Goal: Task Accomplishment & Management: Manage account settings

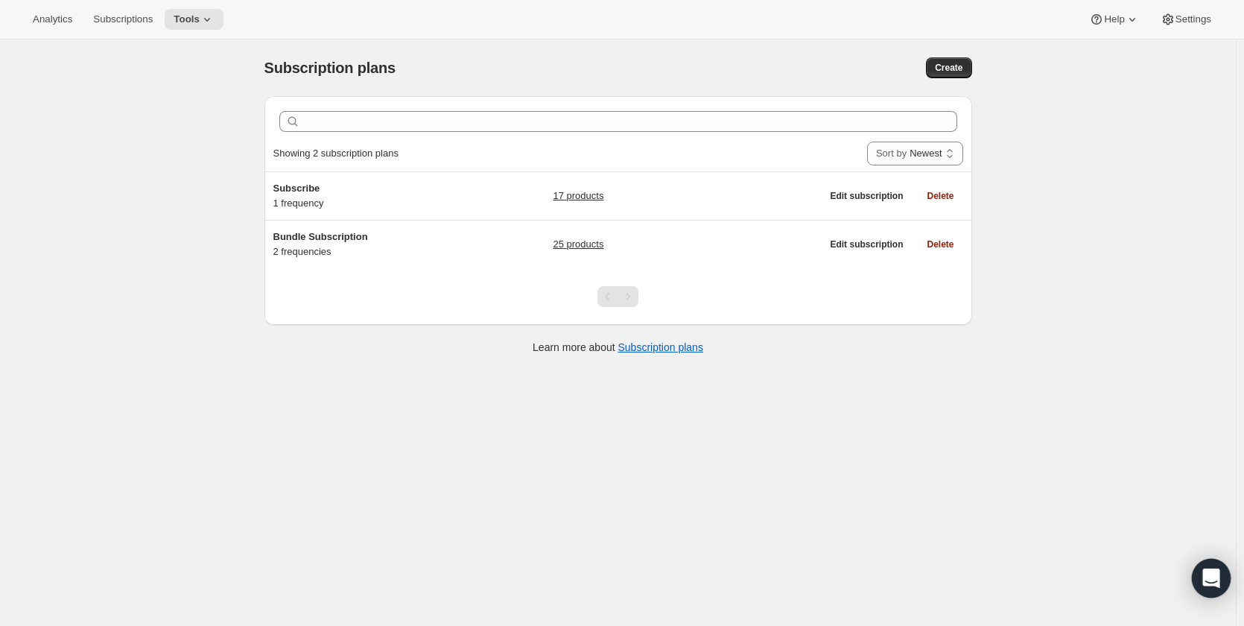
click at [1203, 573] on icon "Open Intercom Messenger" at bounding box center [1211, 578] width 19 height 19
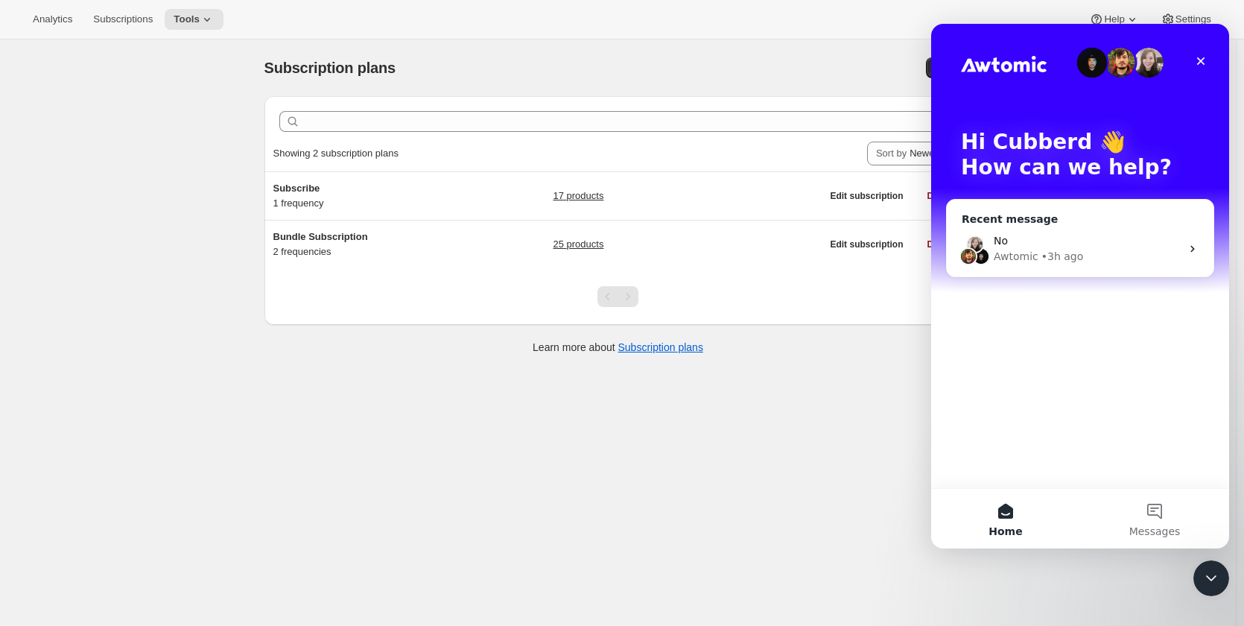
click at [1112, 256] on div "Awtomic • 3h ago" at bounding box center [1087, 257] width 187 height 16
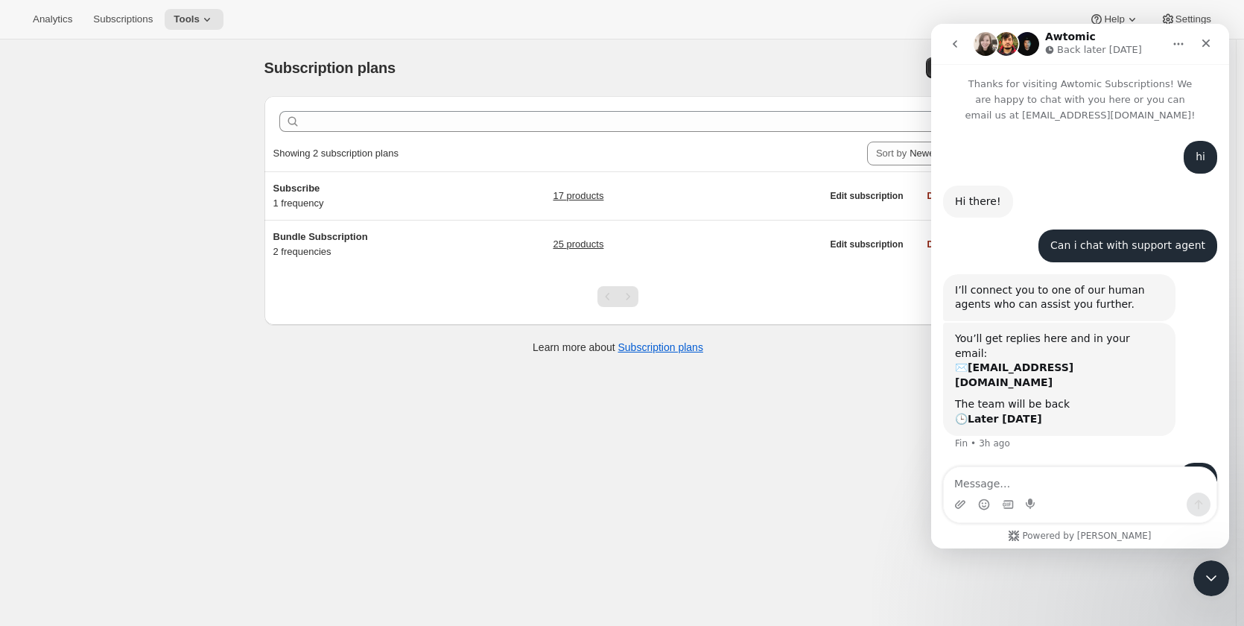
scroll to position [57, 0]
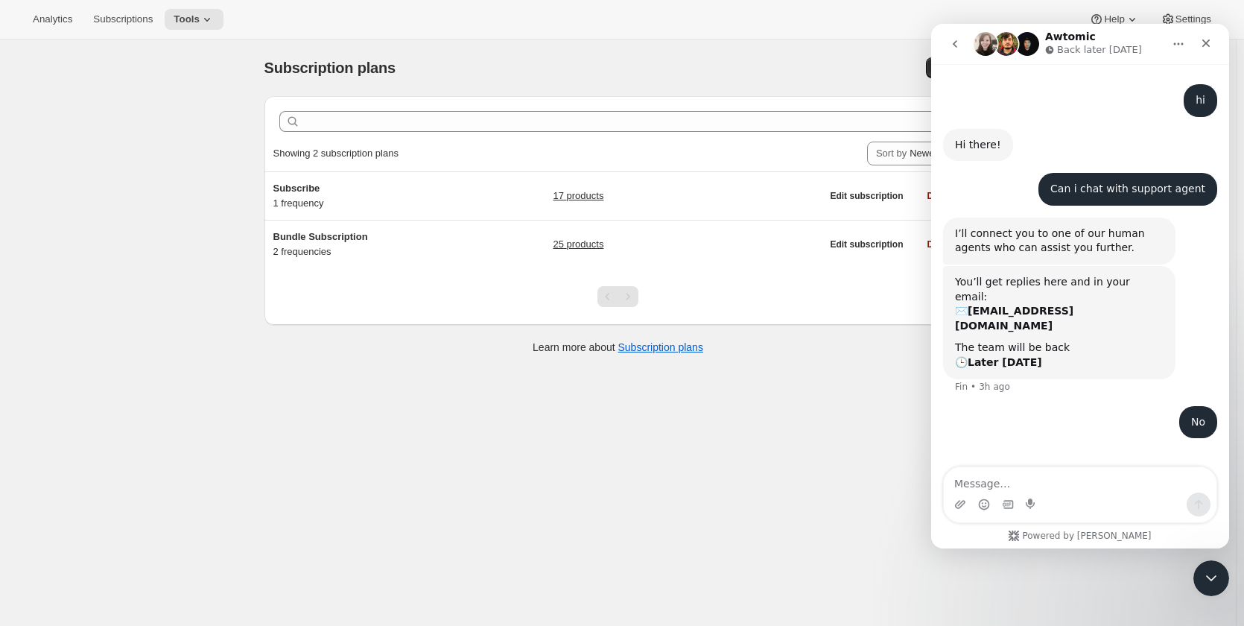
click at [1063, 485] on textarea "Message…" at bounding box center [1080, 479] width 273 height 25
type textarea "hello ?"
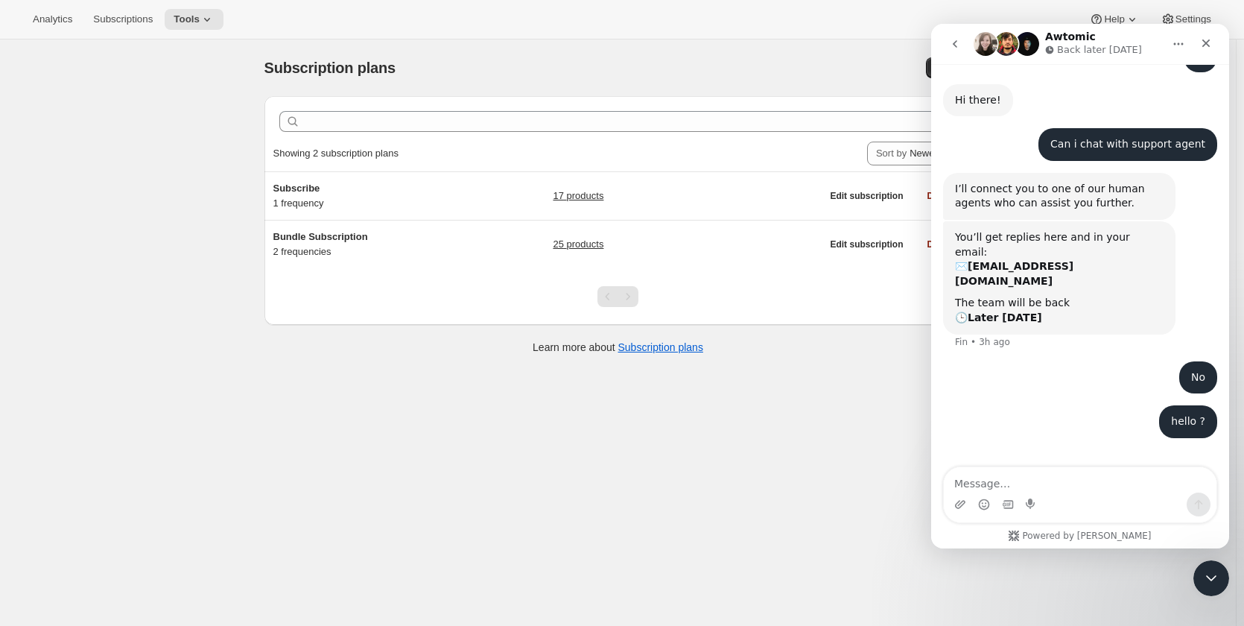
click at [832, 434] on div "Subscription plans. This page is ready Subscription plans Create Clear Showing …" at bounding box center [618, 352] width 1236 height 626
click at [1217, 583] on icon "Close Intercom Messenger" at bounding box center [1209, 576] width 18 height 18
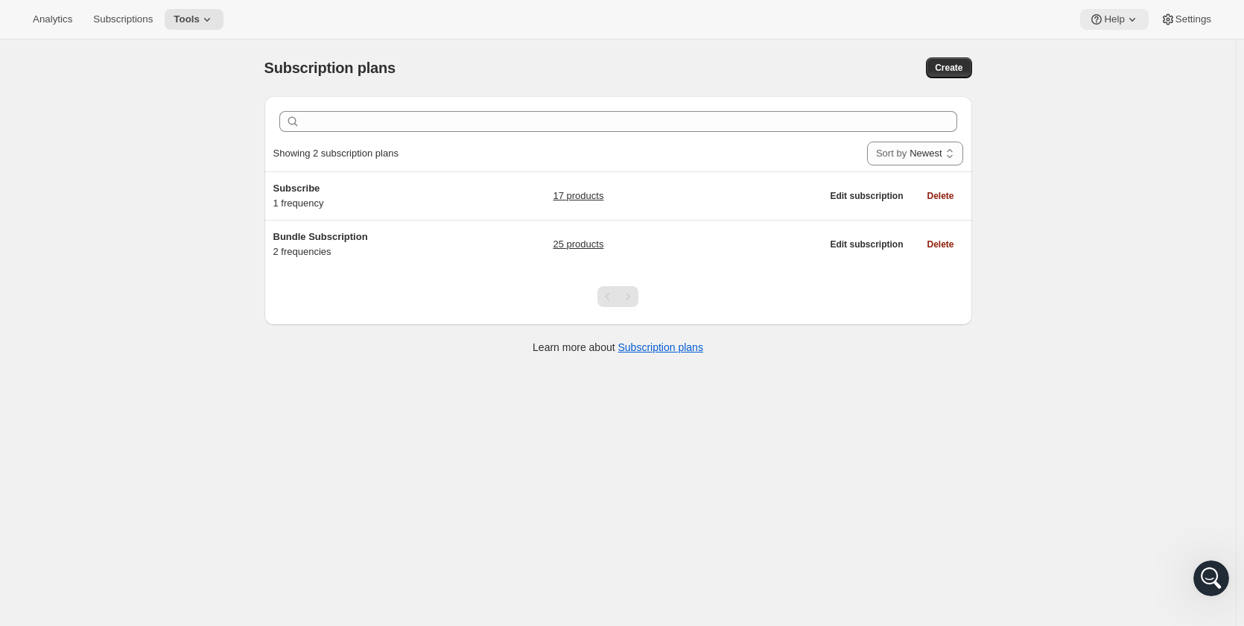
click at [1132, 20] on icon at bounding box center [1133, 20] width 6 height 4
click at [1108, 51] on span "Setup guide" at bounding box center [1114, 50] width 51 height 11
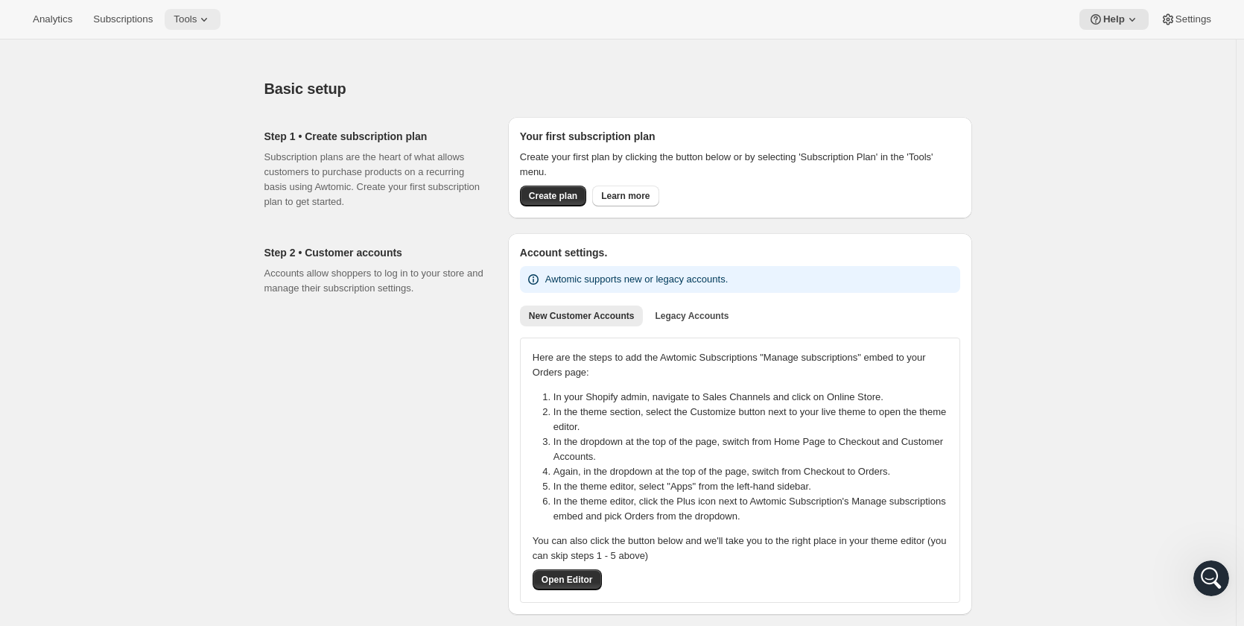
click at [184, 25] on span "Tools" at bounding box center [185, 19] width 23 height 12
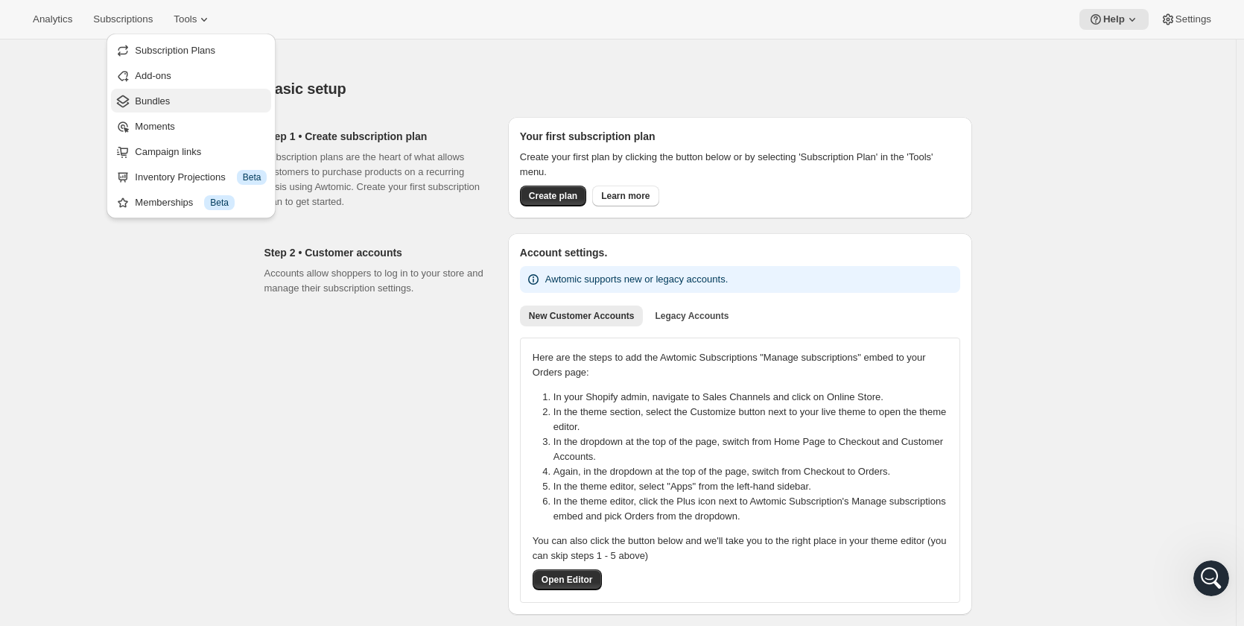
click at [198, 101] on span "Bundles" at bounding box center [201, 101] width 132 height 15
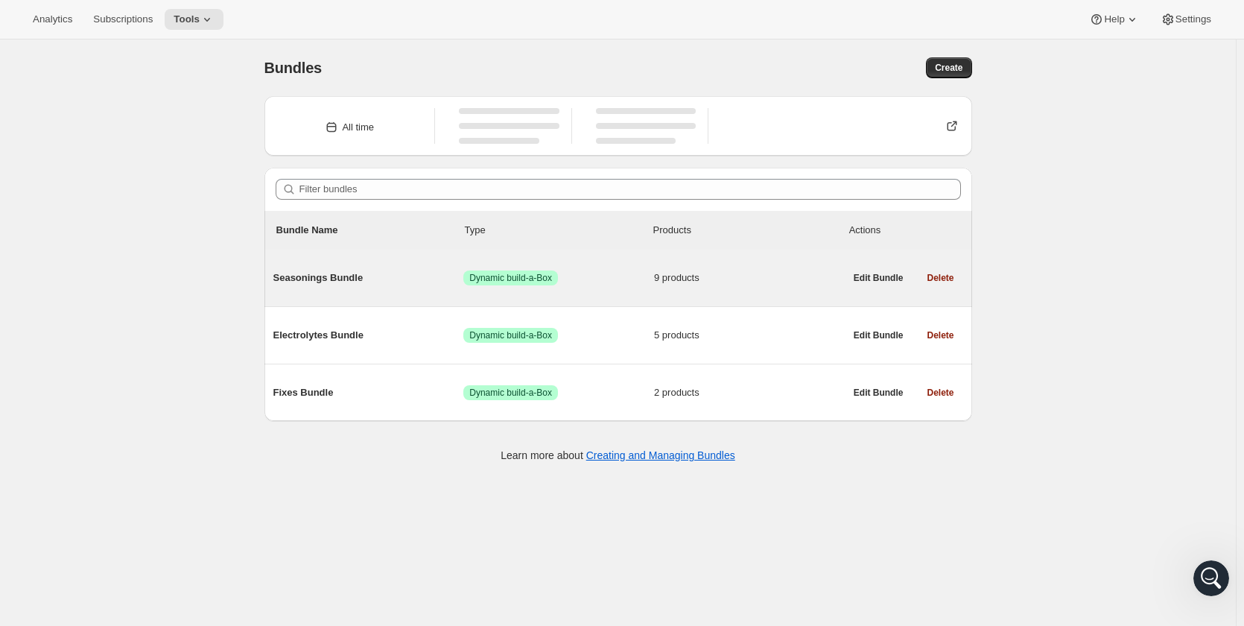
click at [764, 270] on div "Seasonings Bundle Success Dynamic build-a-Box 9 products" at bounding box center [558, 278] width 571 height 39
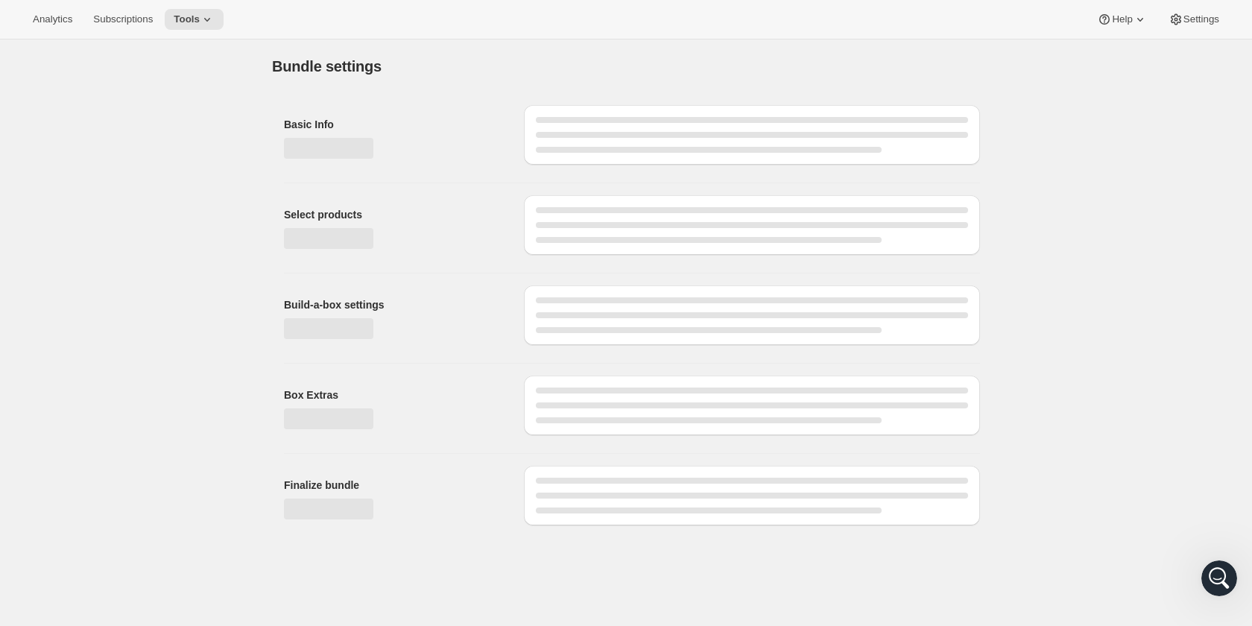
type input "Seasonings Bundle"
radio input "true"
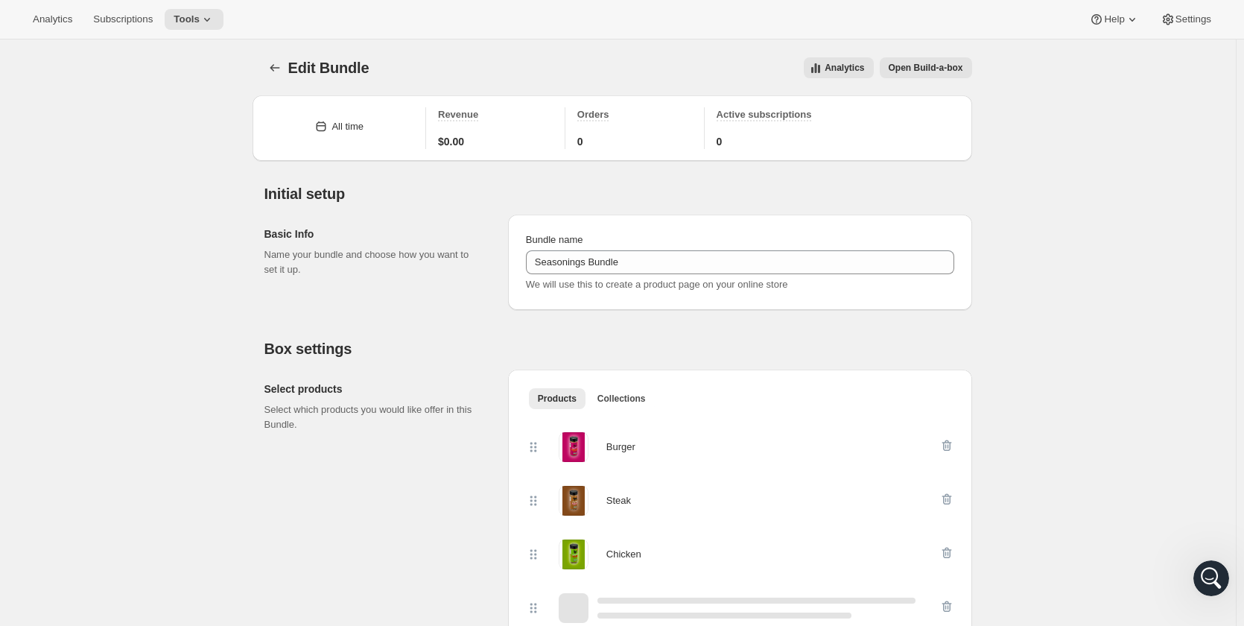
click at [905, 66] on span "Open Build-a-box" at bounding box center [926, 68] width 75 height 12
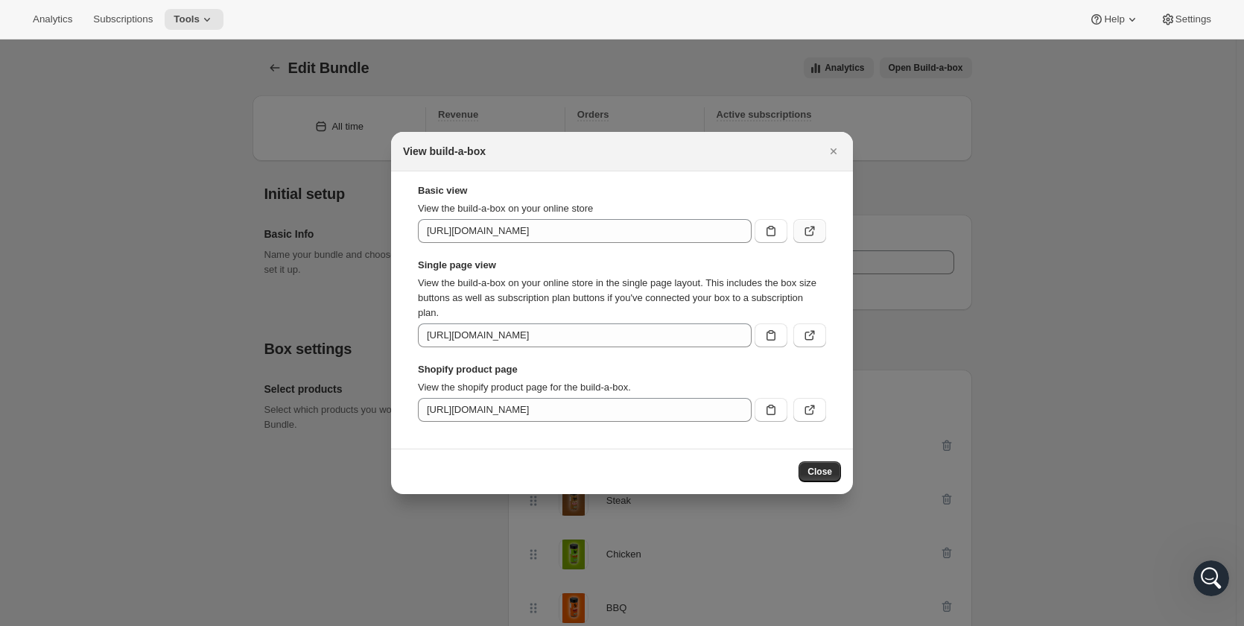
click at [804, 235] on icon ":r39:" at bounding box center [809, 231] width 15 height 15
click at [810, 333] on icon ":r39:" at bounding box center [809, 335] width 15 height 15
click at [813, 406] on icon ":r39:" at bounding box center [812, 408] width 6 height 6
click at [776, 335] on icon ":r39:" at bounding box center [771, 335] width 15 height 15
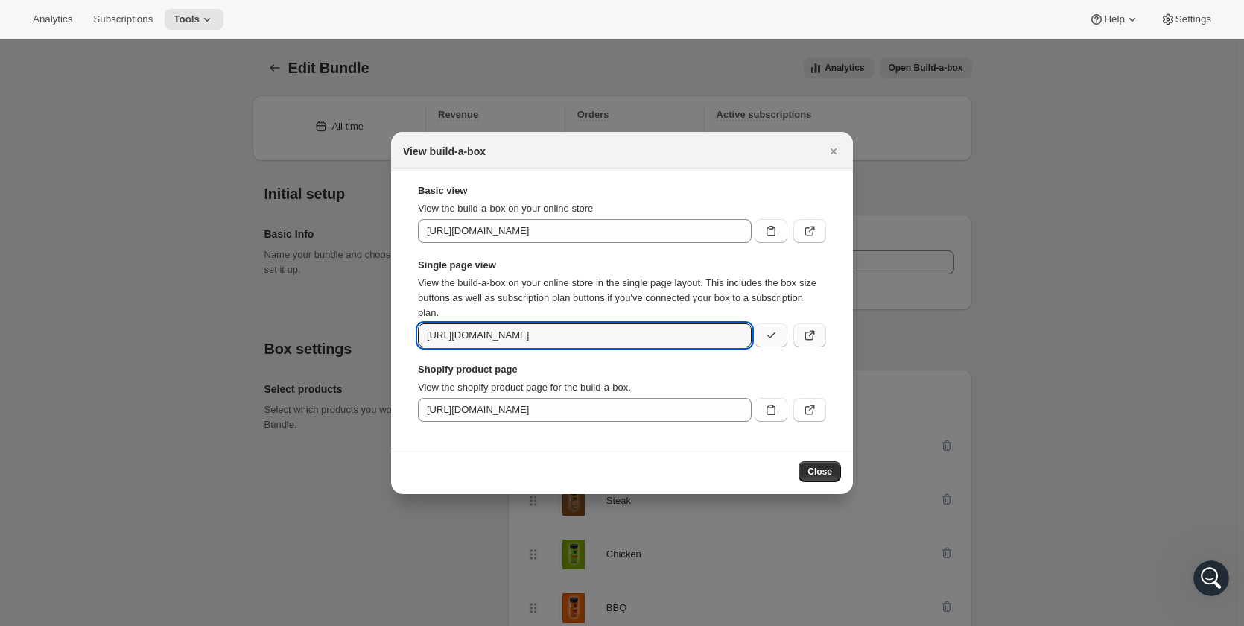
click at [823, 334] on button ":r39:" at bounding box center [810, 335] width 33 height 24
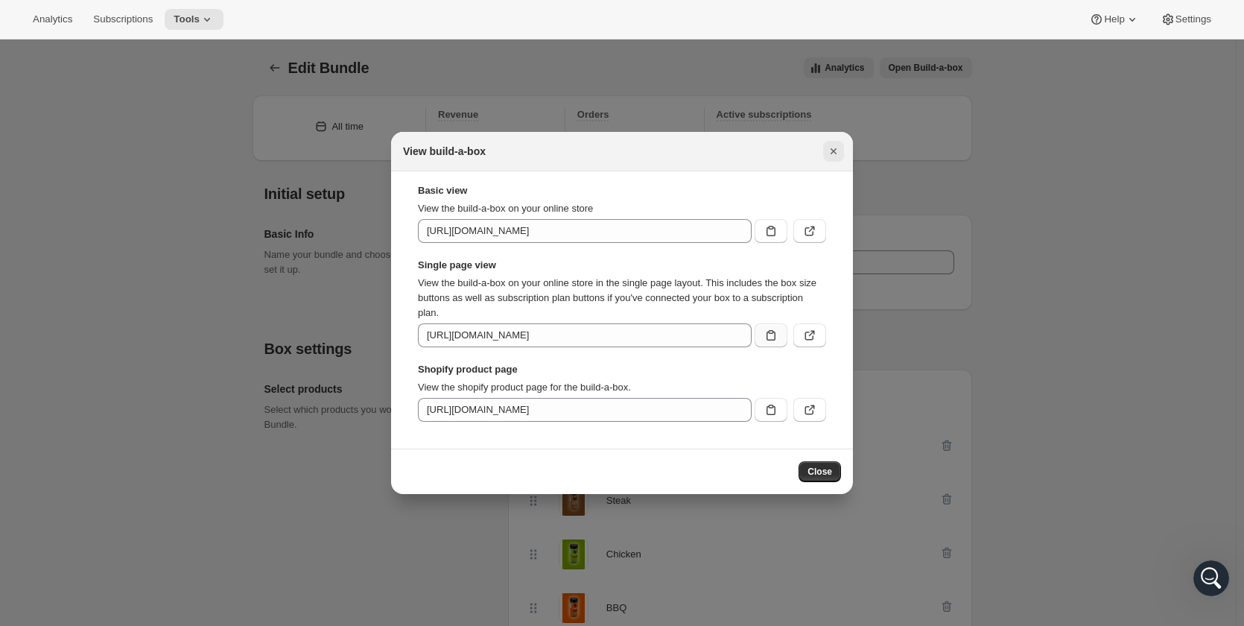
click at [835, 151] on icon "Close" at bounding box center [834, 151] width 6 height 6
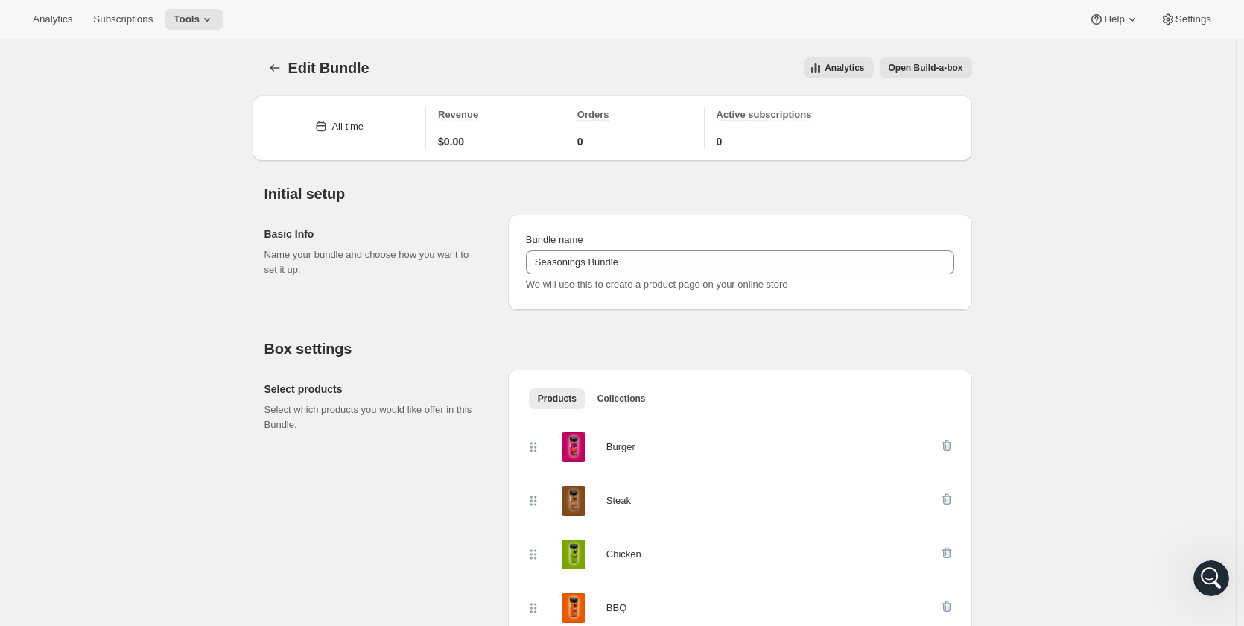
click at [951, 68] on span "Open Build-a-box" at bounding box center [926, 68] width 75 height 12
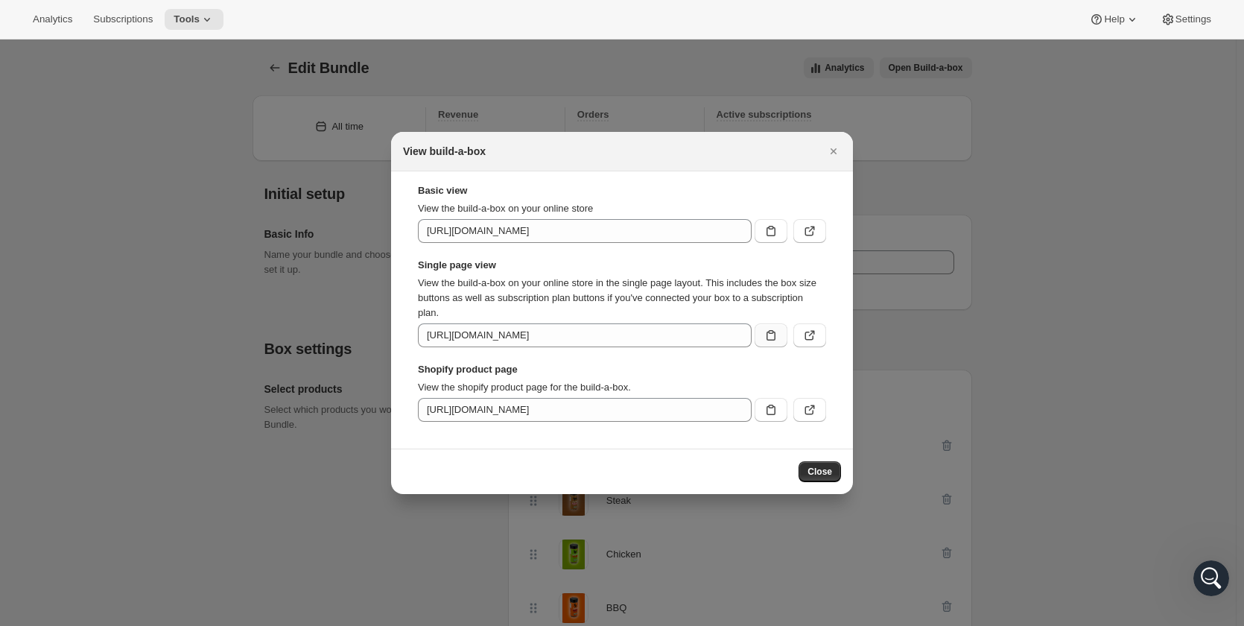
click at [774, 335] on icon ":r39:" at bounding box center [771, 335] width 15 height 15
click at [837, 151] on icon "Close" at bounding box center [833, 151] width 15 height 15
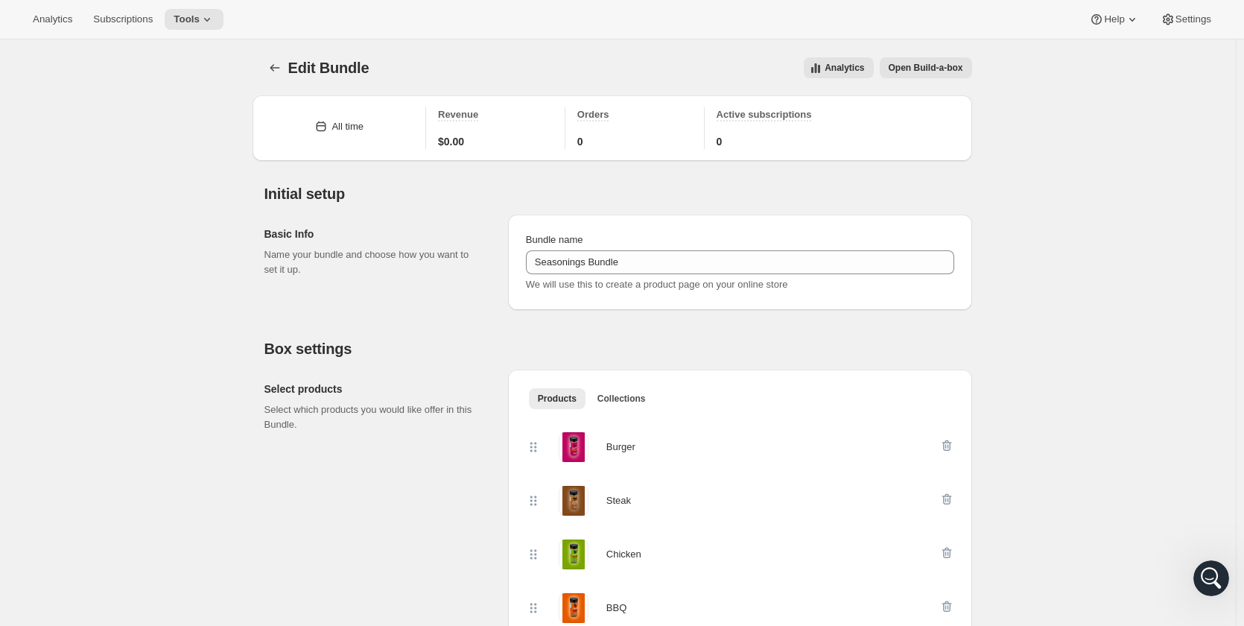
click at [926, 69] on span "Open Build-a-box" at bounding box center [926, 68] width 75 height 12
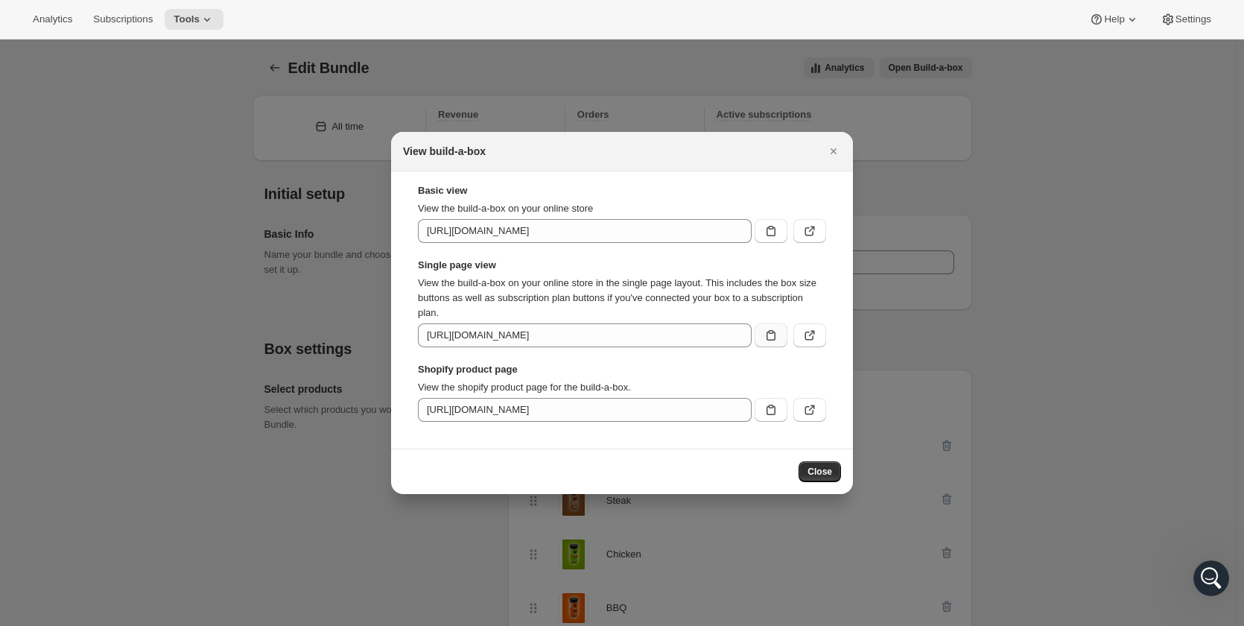
click at [778, 336] on icon ":r39:" at bounding box center [771, 335] width 15 height 15
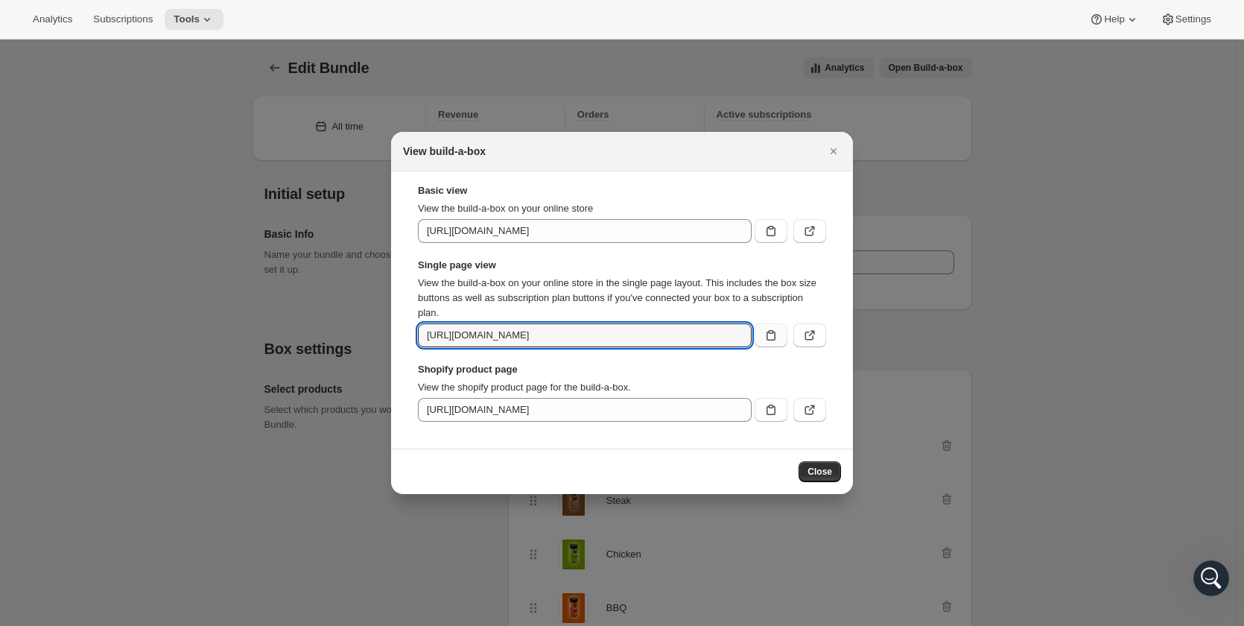
click at [773, 335] on icon ":r39:" at bounding box center [771, 335] width 15 height 15
click at [835, 148] on icon "Close" at bounding box center [833, 151] width 15 height 15
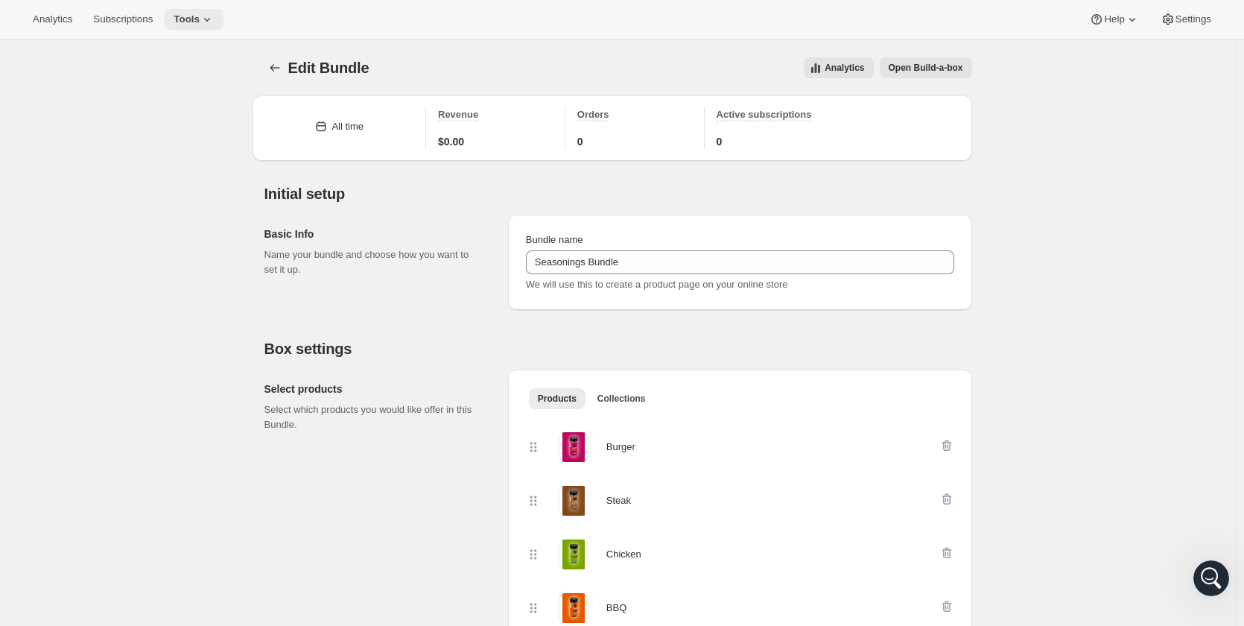
click at [200, 17] on icon at bounding box center [207, 19] width 15 height 15
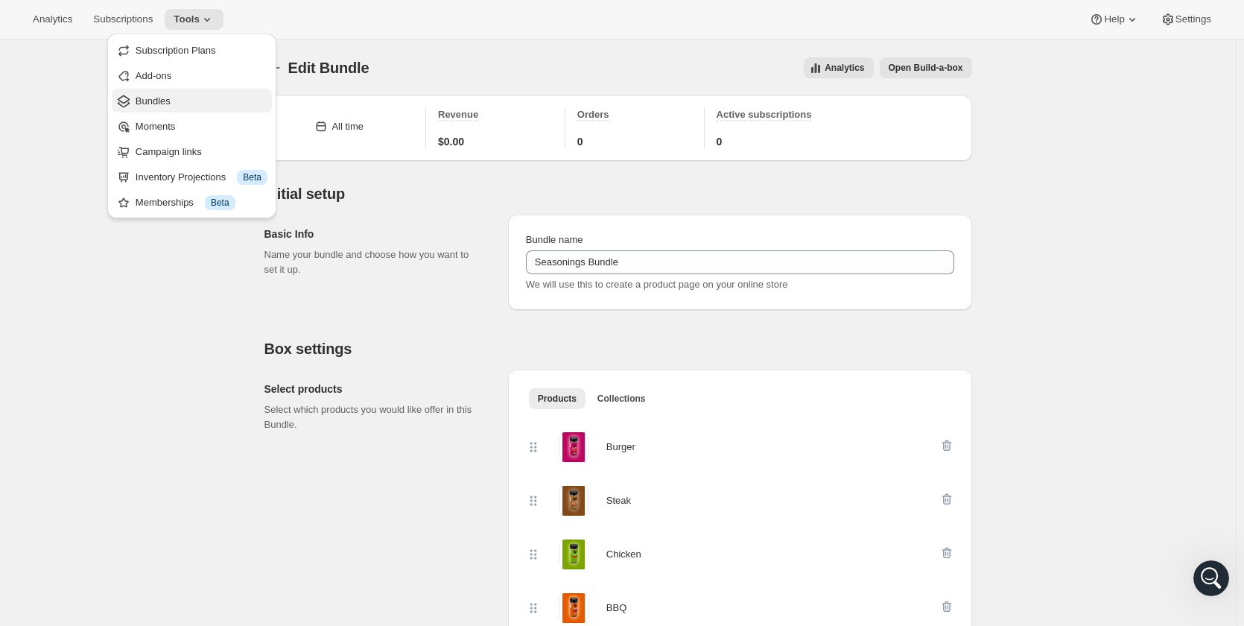
click at [197, 104] on span "Bundles" at bounding box center [202, 101] width 132 height 15
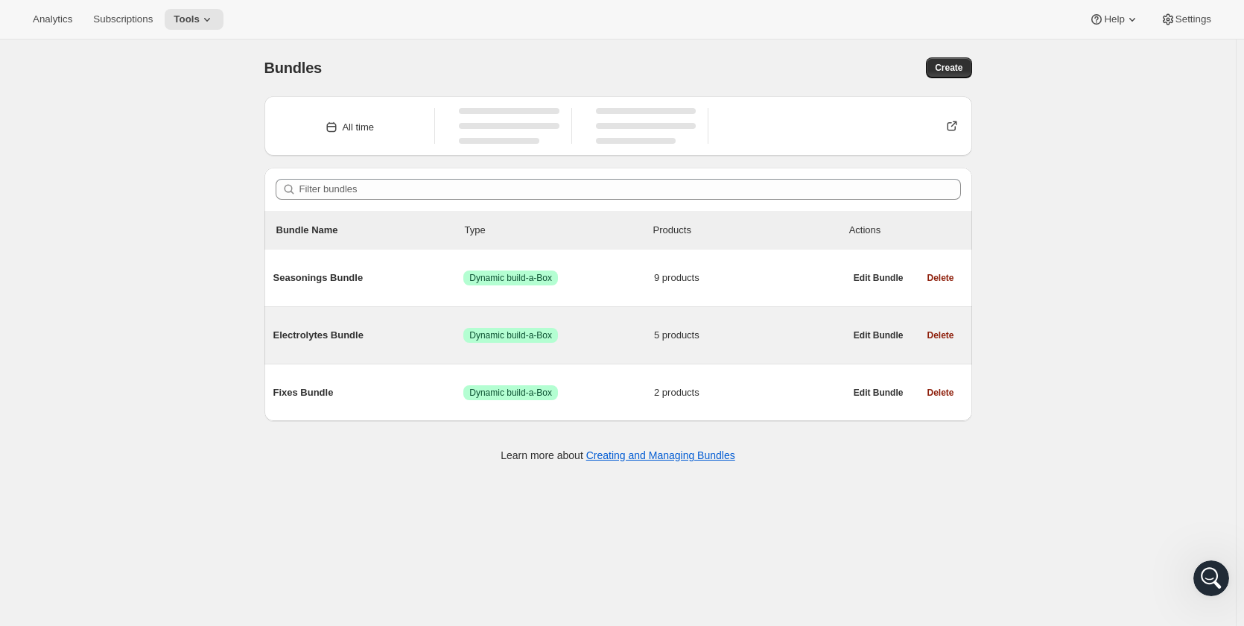
click at [356, 339] on span "Electrolytes Bundle" at bounding box center [368, 335] width 191 height 15
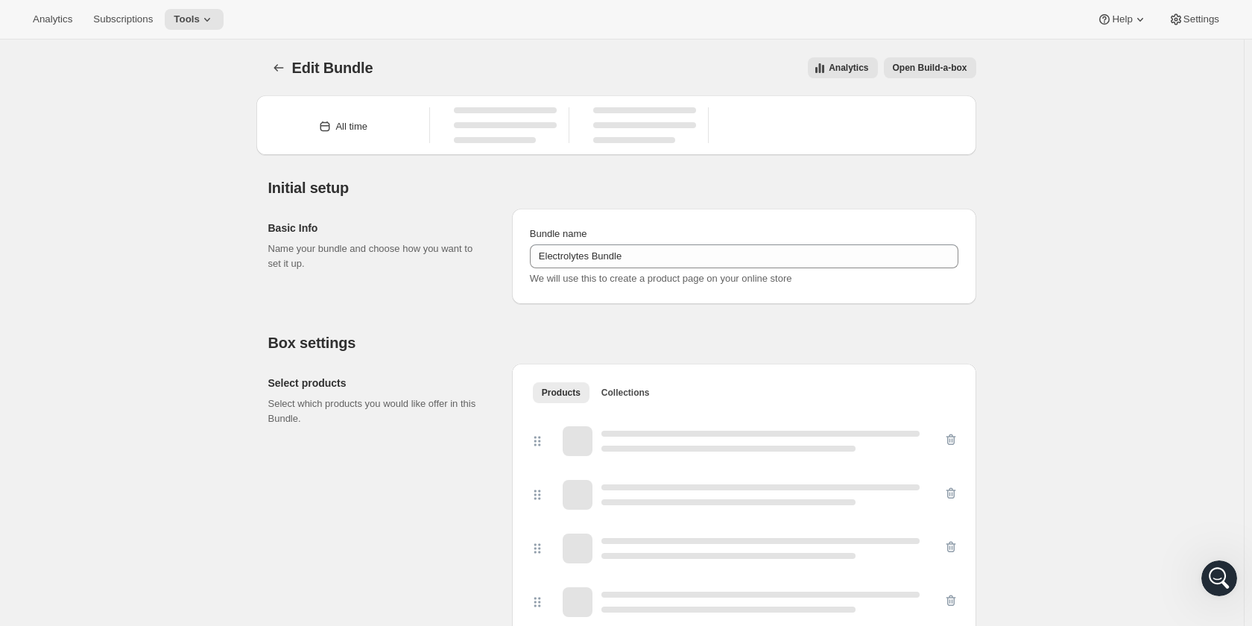
type input "Electrolytes Bundle"
radio input "true"
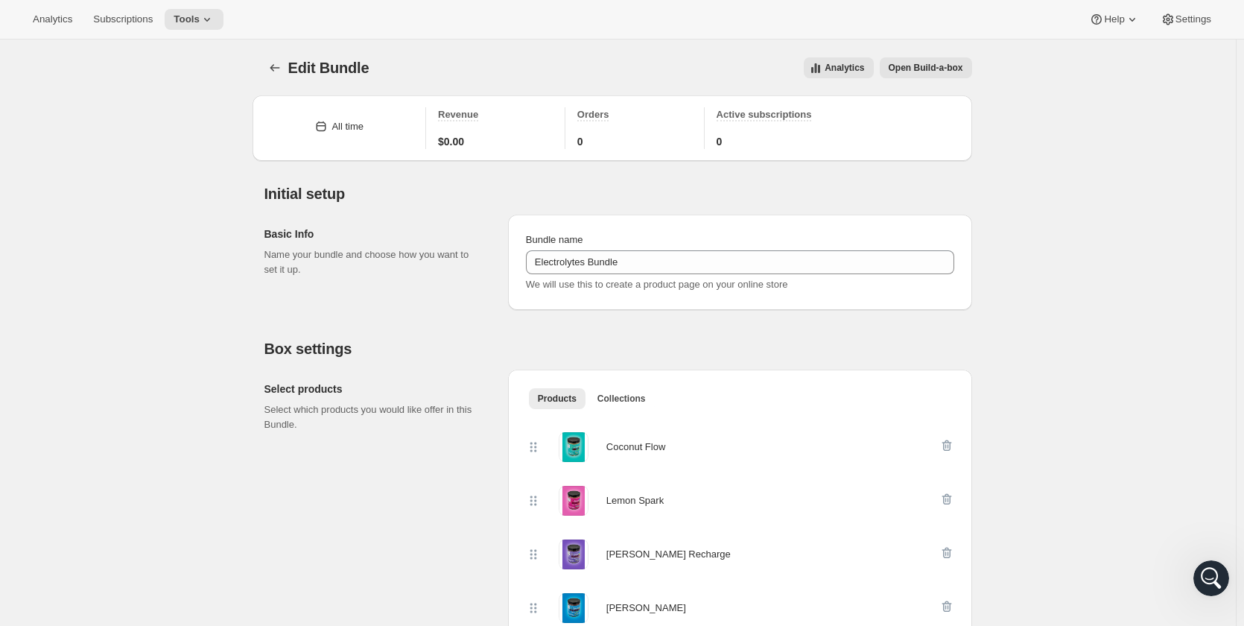
click at [918, 71] on span "Open Build-a-box" at bounding box center [926, 68] width 75 height 12
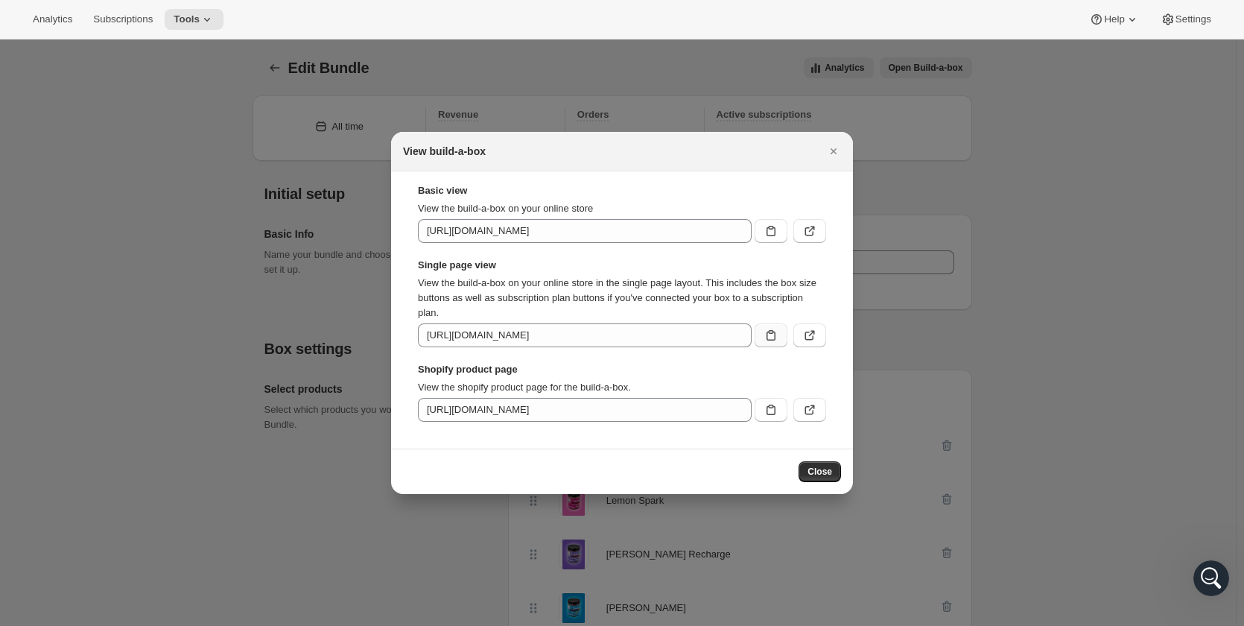
click at [775, 335] on icon ":r6f:" at bounding box center [771, 335] width 9 height 10
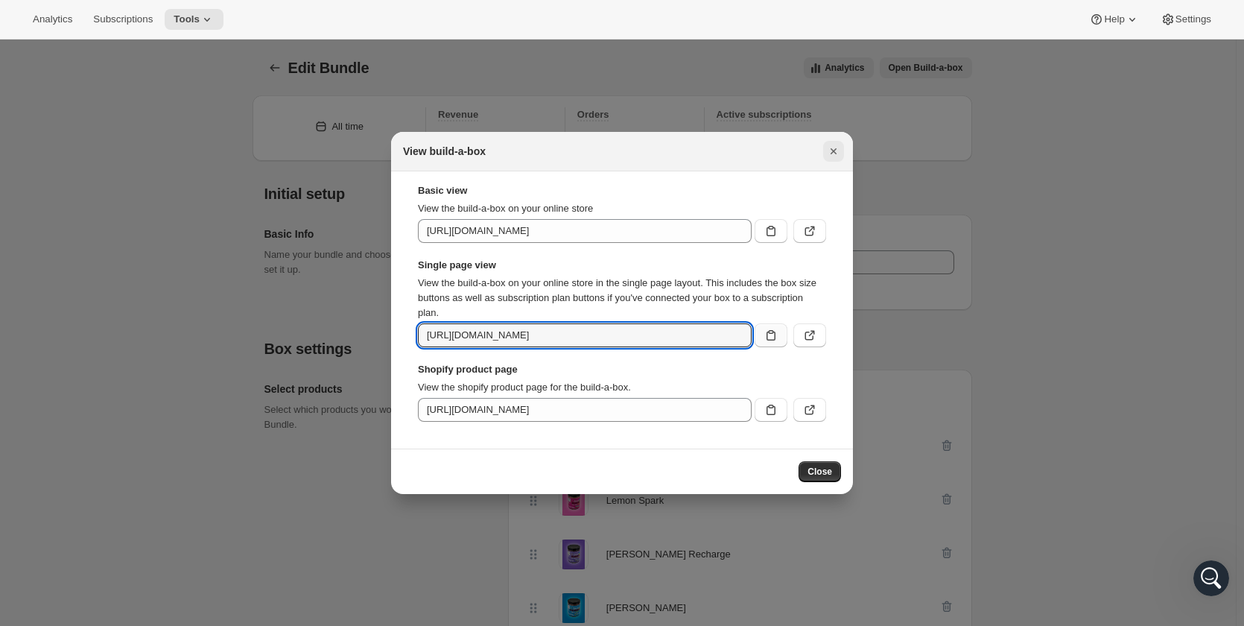
click at [829, 153] on icon "Close" at bounding box center [833, 151] width 15 height 15
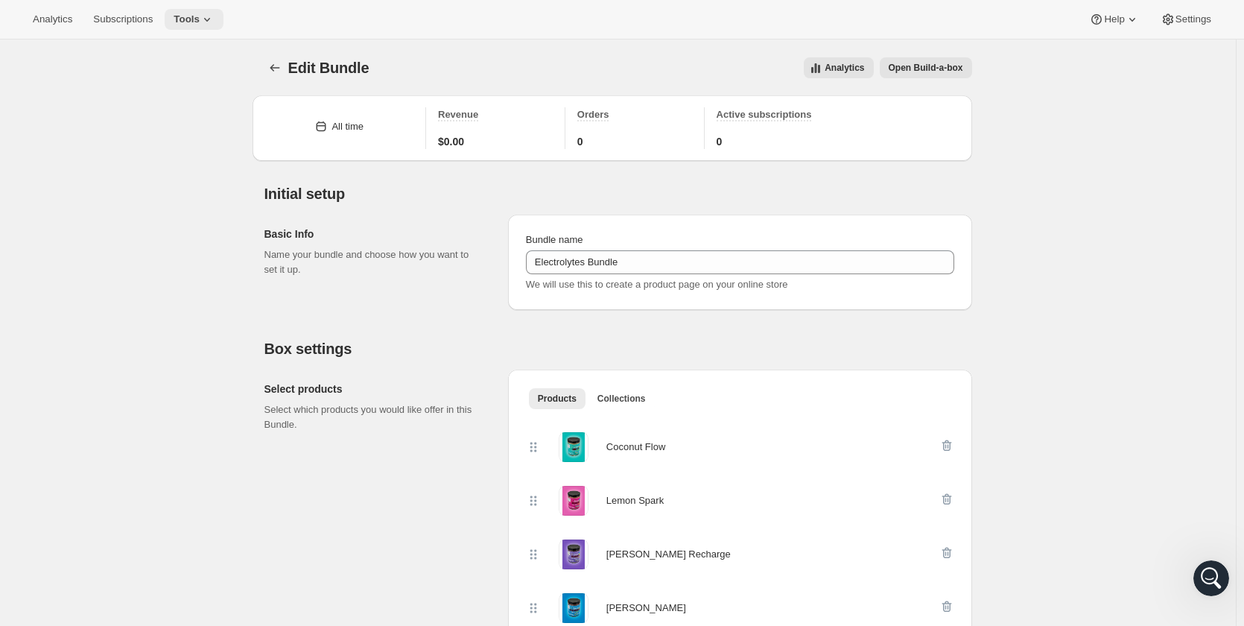
click at [190, 14] on span "Tools" at bounding box center [187, 19] width 26 height 12
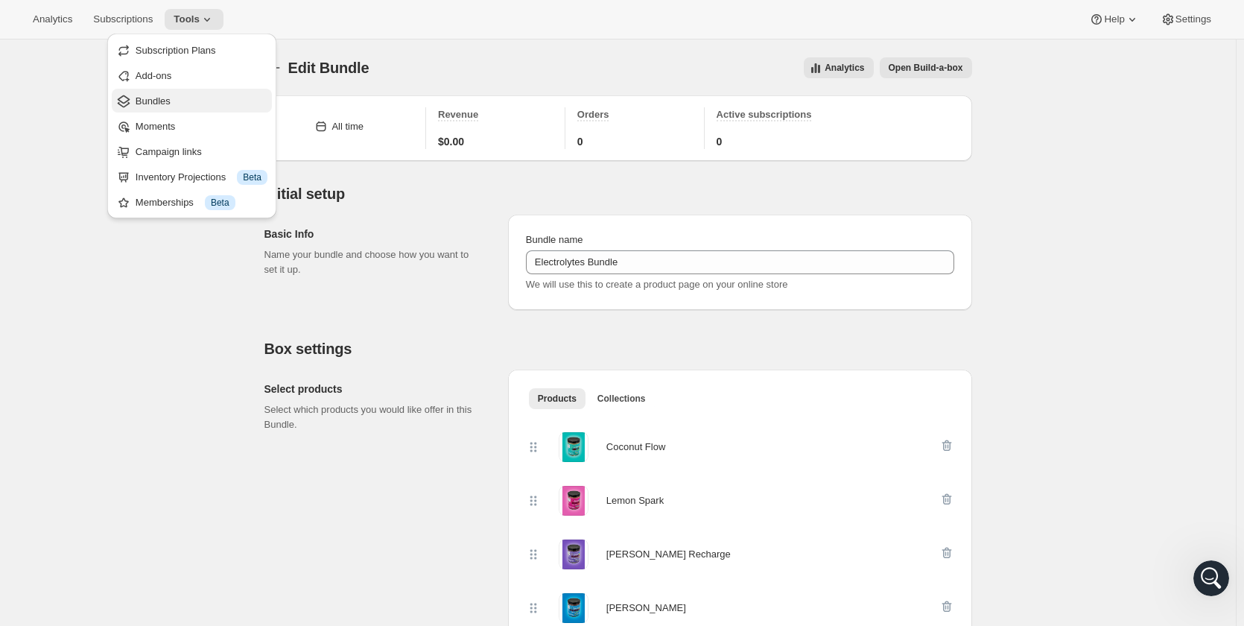
click at [186, 103] on span "Bundles" at bounding box center [202, 101] width 132 height 15
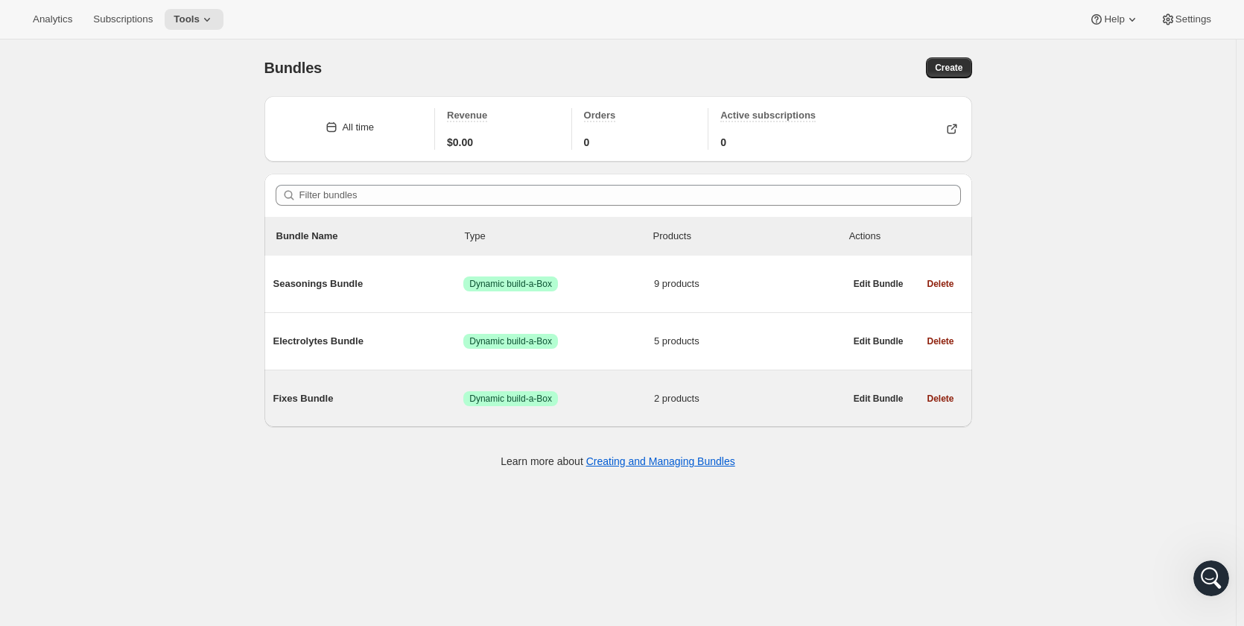
click at [324, 393] on span "Fixes Bundle" at bounding box center [368, 398] width 191 height 15
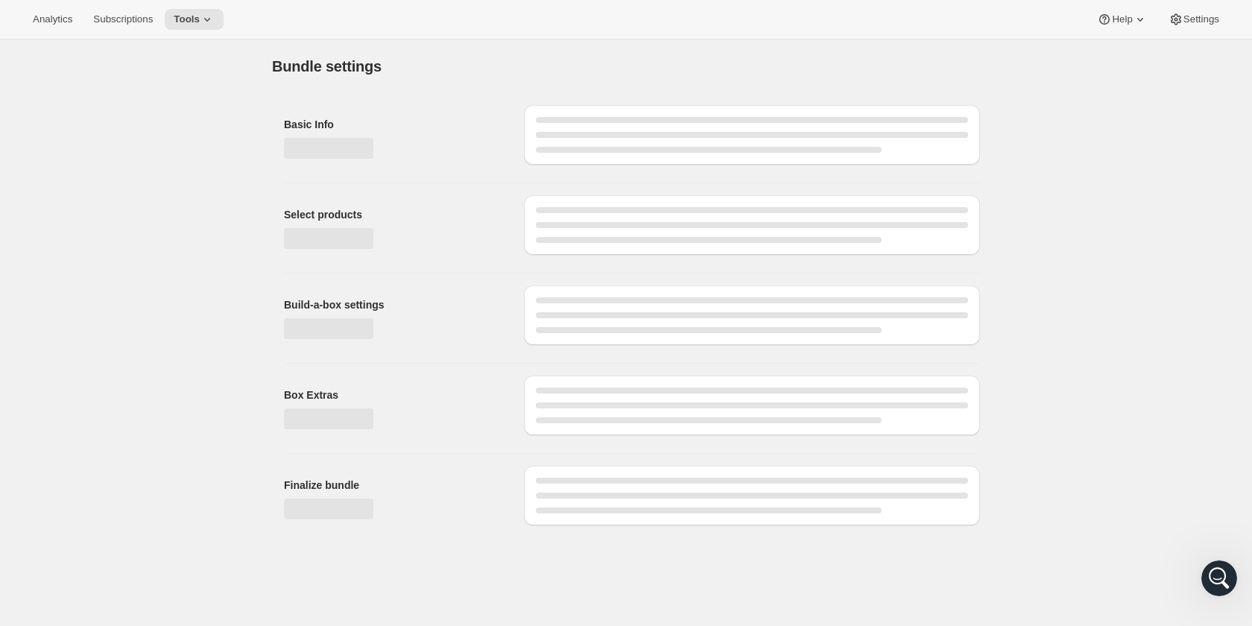
type input "Fixes Bundle"
radio input "true"
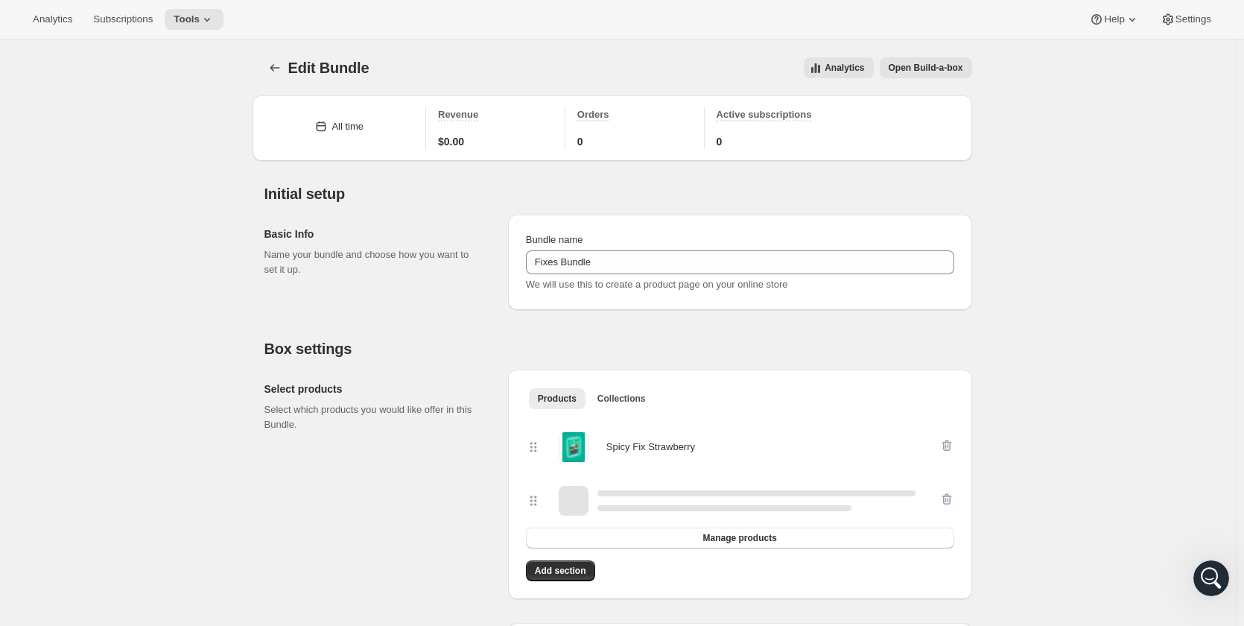
click at [937, 69] on span "Open Build-a-box" at bounding box center [926, 68] width 75 height 12
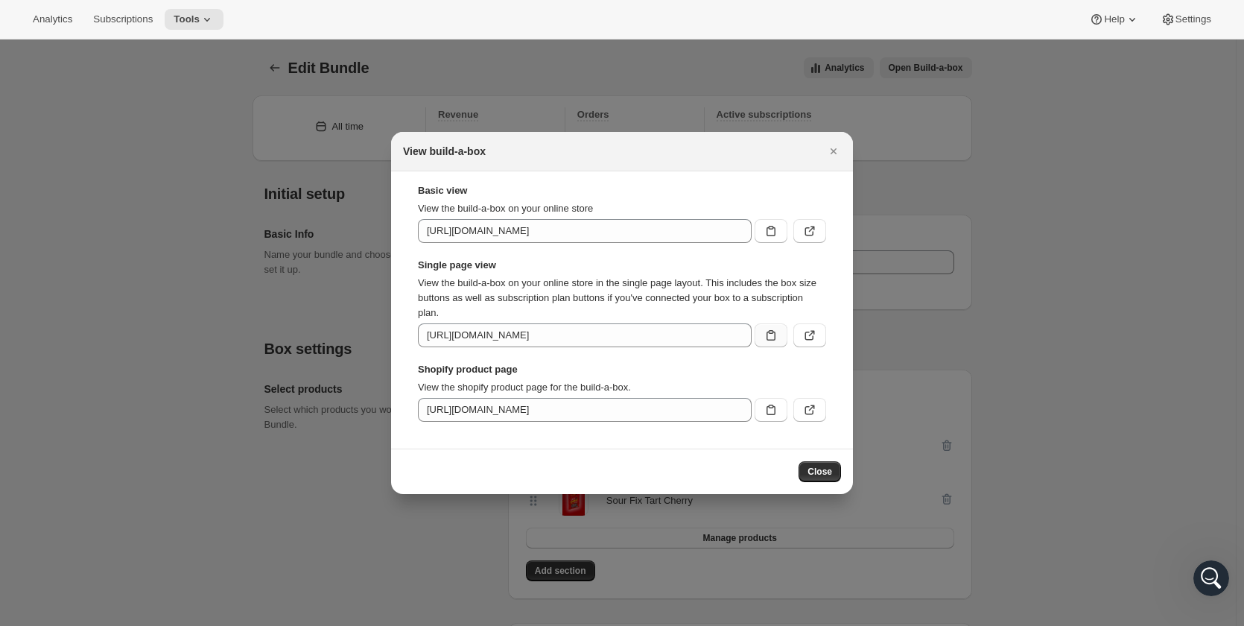
click at [767, 337] on icon ":r9d:" at bounding box center [771, 335] width 9 height 10
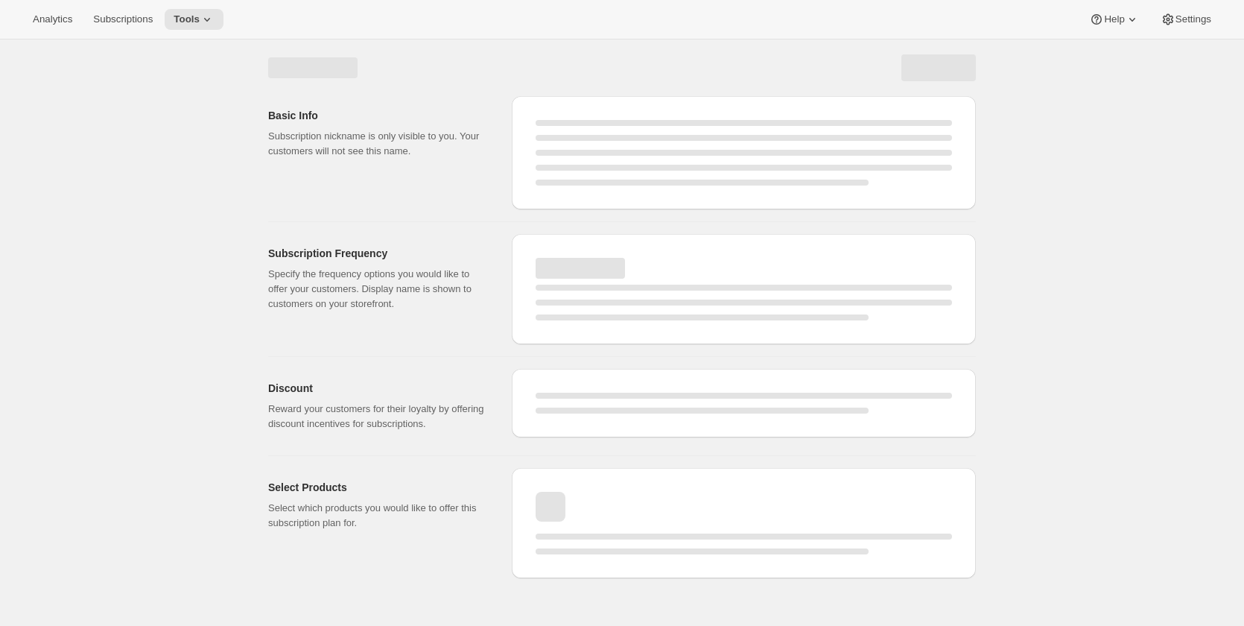
select select "WEEK"
select select "MONTH"
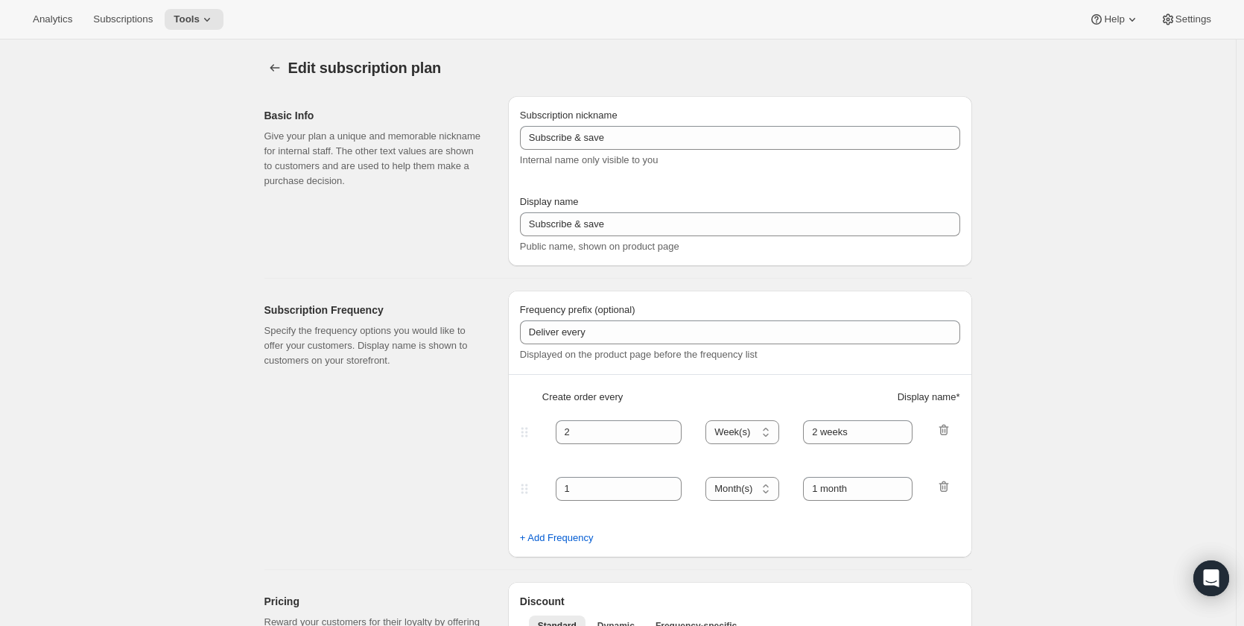
type input "Bundle Subscription"
type input "1"
select select "MONTH"
type input "Monthly"
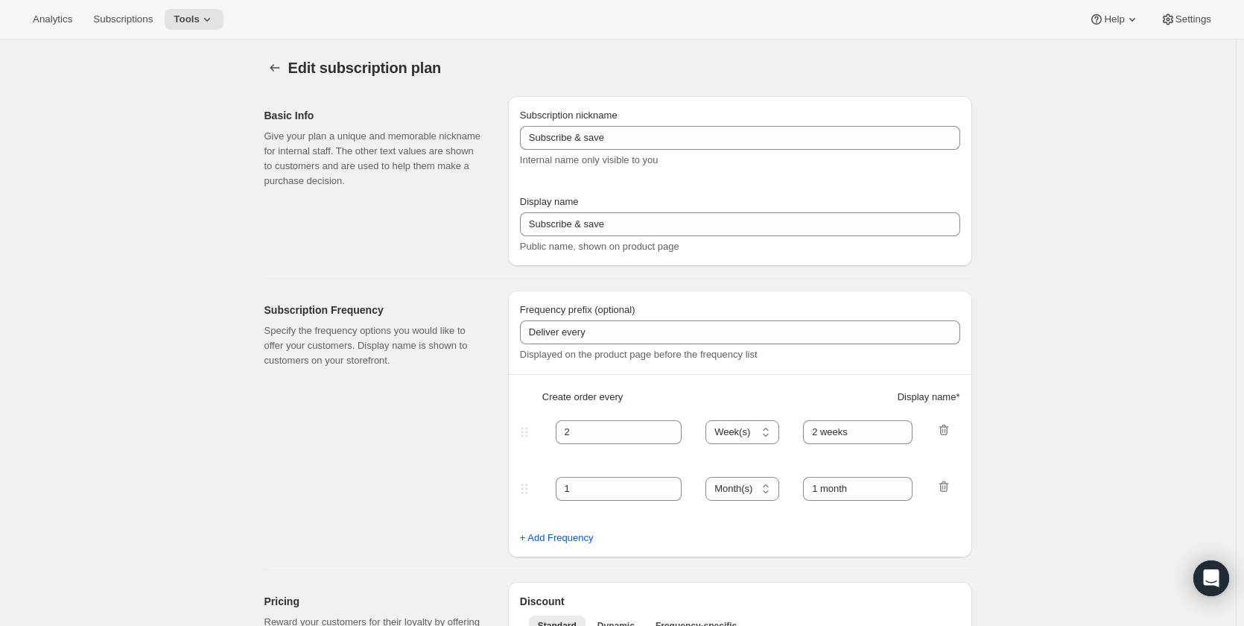
type input "3"
type input "Quarterly"
